Goal: Navigation & Orientation: Go to known website

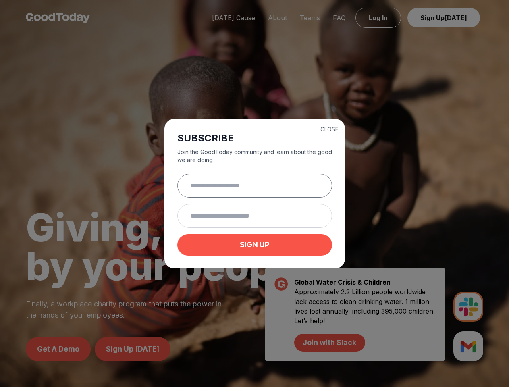
click at [254, 194] on input "text" at bounding box center [254, 186] width 155 height 24
click at [329, 128] on button "CLOSE" at bounding box center [330, 129] width 18 height 8
